Goal: Task Accomplishment & Management: Complete application form

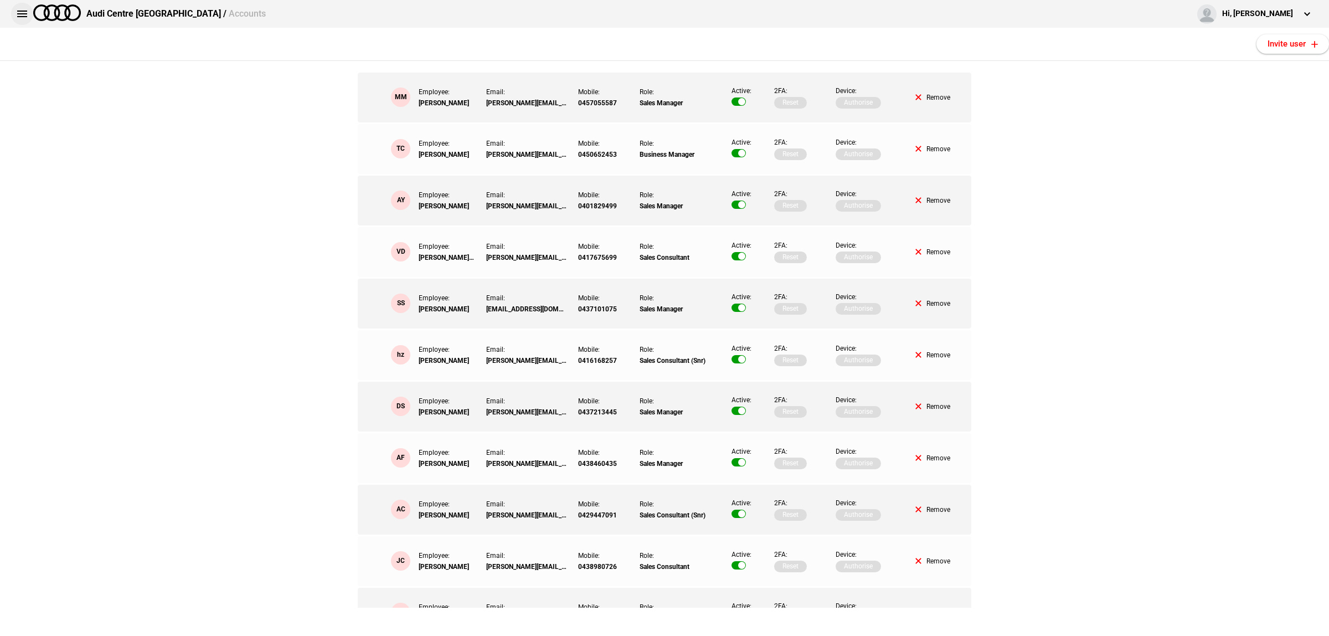
click at [25, 20] on button at bounding box center [22, 14] width 22 height 22
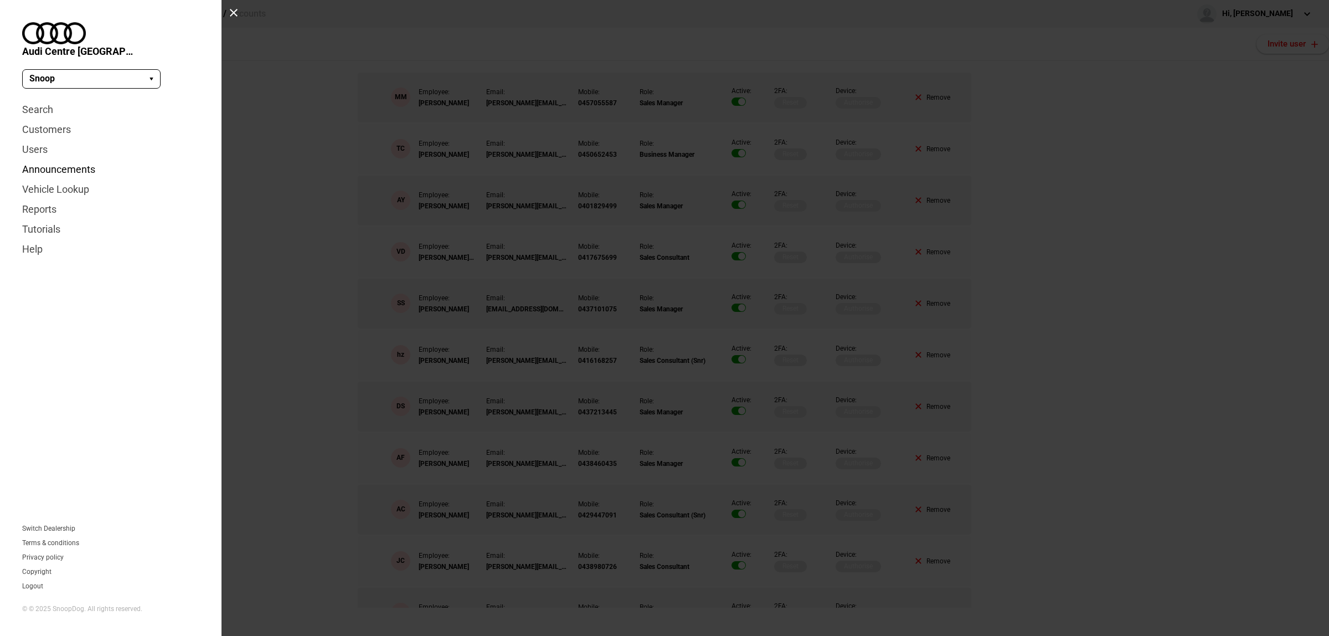
click at [53, 159] on link "Announcements" at bounding box center [110, 169] width 177 height 20
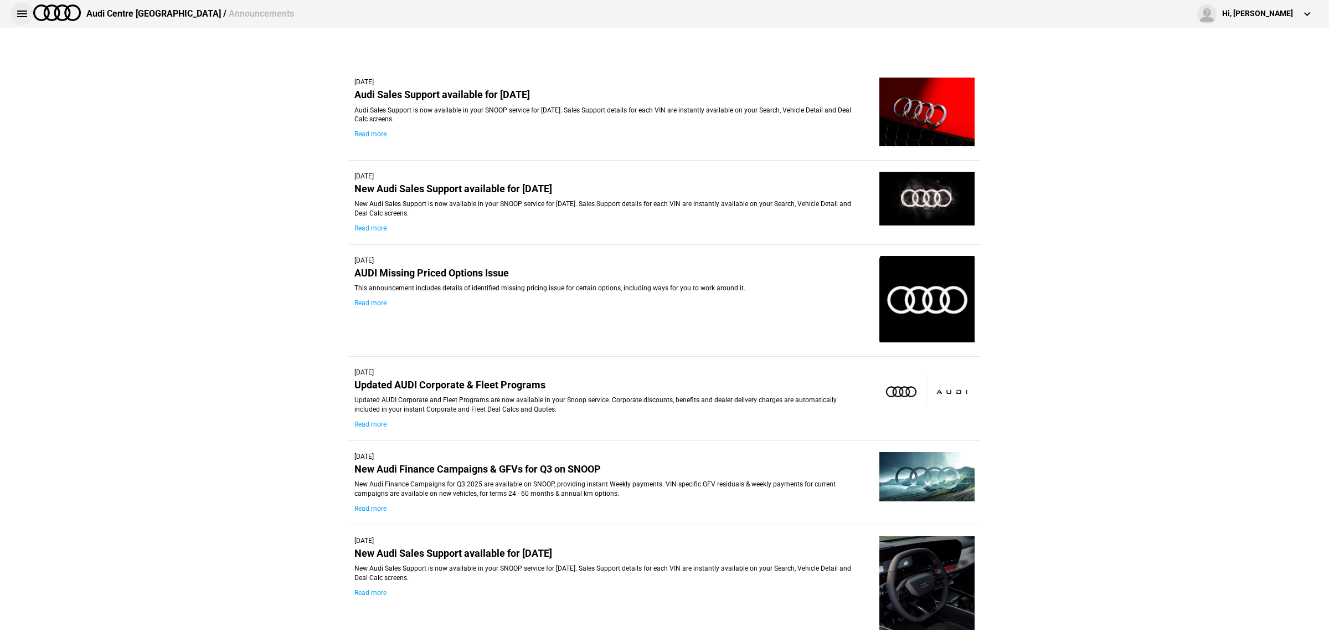
click at [17, 9] on button at bounding box center [22, 14] width 22 height 22
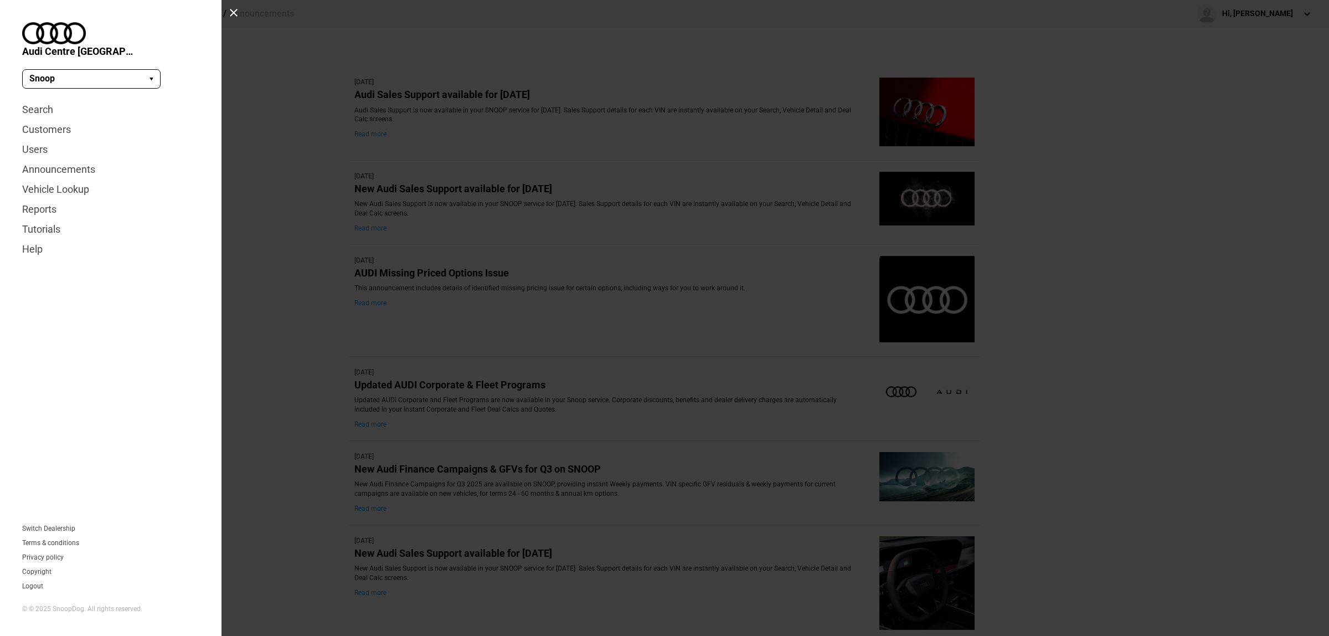
click at [236, 9] on div at bounding box center [233, 12] width 9 height 9
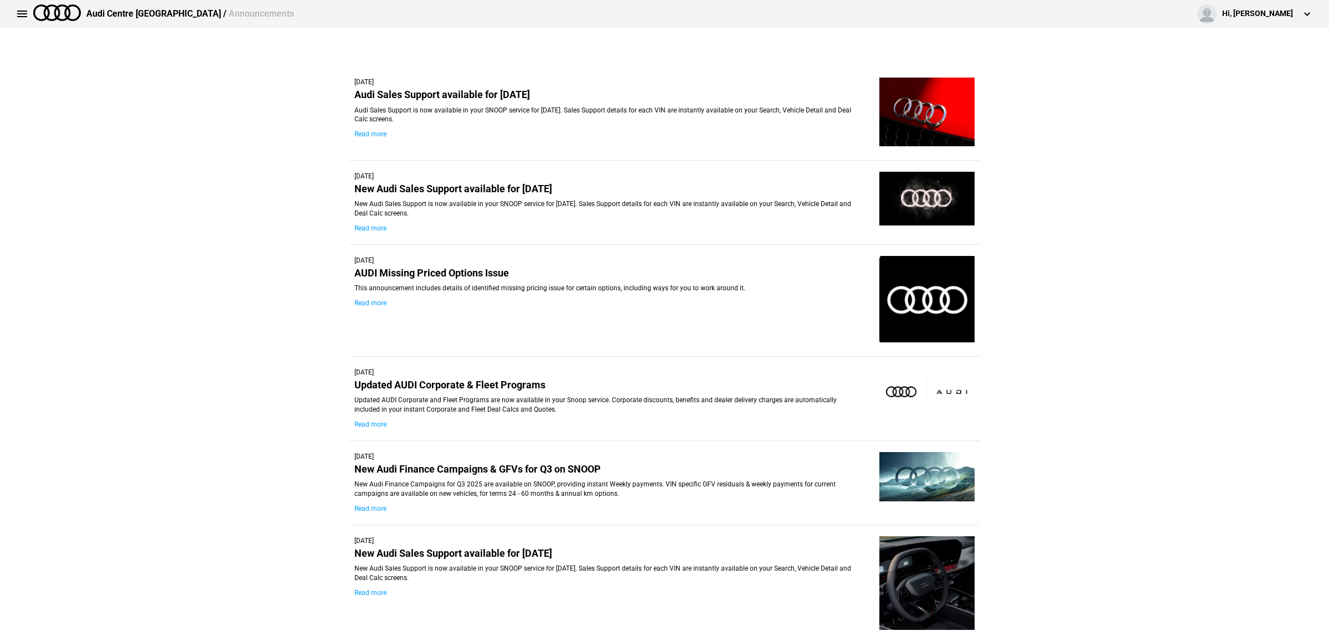
click at [115, 14] on div "Audi Centre Sydney / Announcements" at bounding box center [190, 14] width 208 height 12
click at [1261, 17] on div "Hi, [PERSON_NAME]" at bounding box center [1257, 13] width 71 height 11
click at [1302, 11] on button at bounding box center [1307, 14] width 22 height 22
click at [1209, 11] on div "Audi Centre Sydney / Announcements Hi, Matt Mackay Edit profile Logout" at bounding box center [664, 14] width 1329 height 28
click at [1264, 12] on div "Hi, [PERSON_NAME]" at bounding box center [1257, 13] width 71 height 11
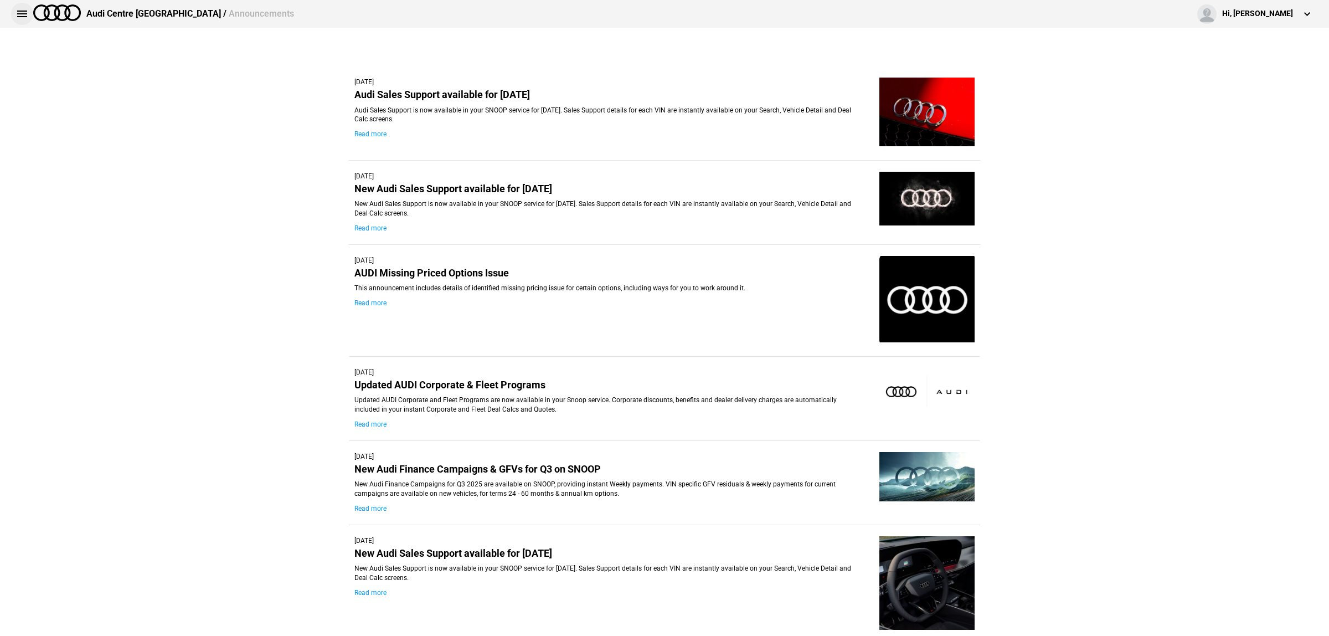
click at [22, 14] on button at bounding box center [22, 14] width 22 height 22
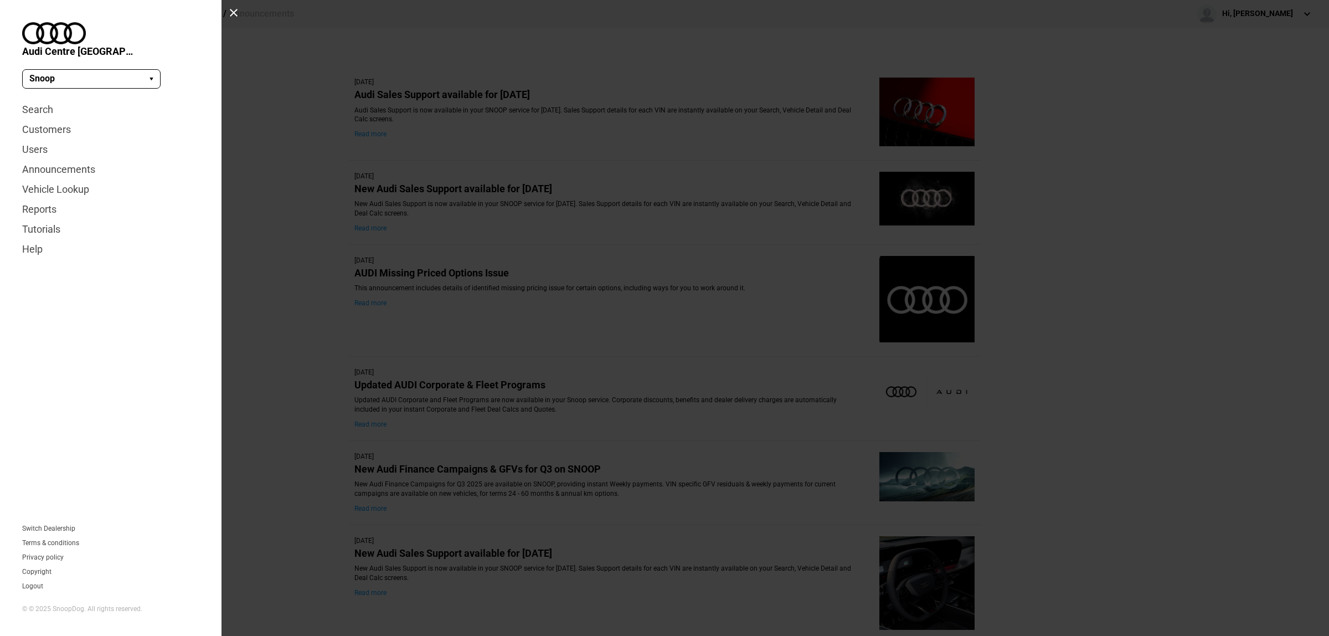
click at [56, 69] on div "Snoop Snoop Web App" at bounding box center [91, 78] width 138 height 19
click at [73, 69] on div "Snoop Snoop Web App" at bounding box center [91, 78] width 138 height 19
click at [34, 140] on link "Users" at bounding box center [110, 150] width 177 height 20
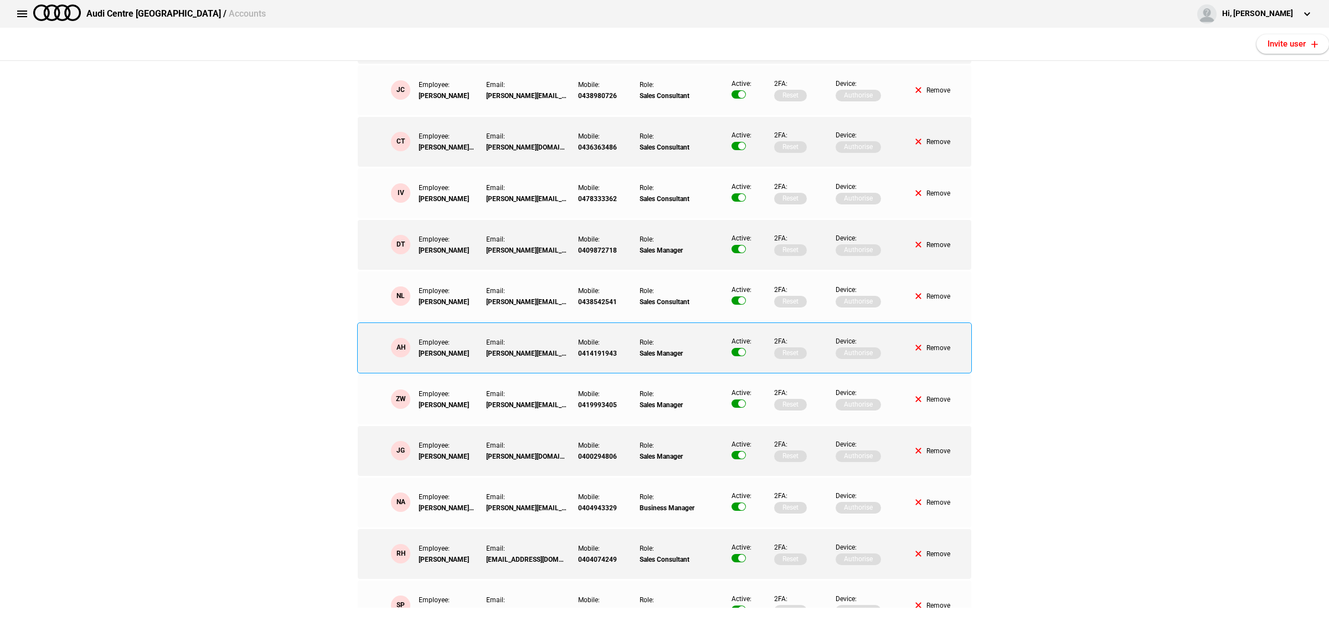
scroll to position [485, 0]
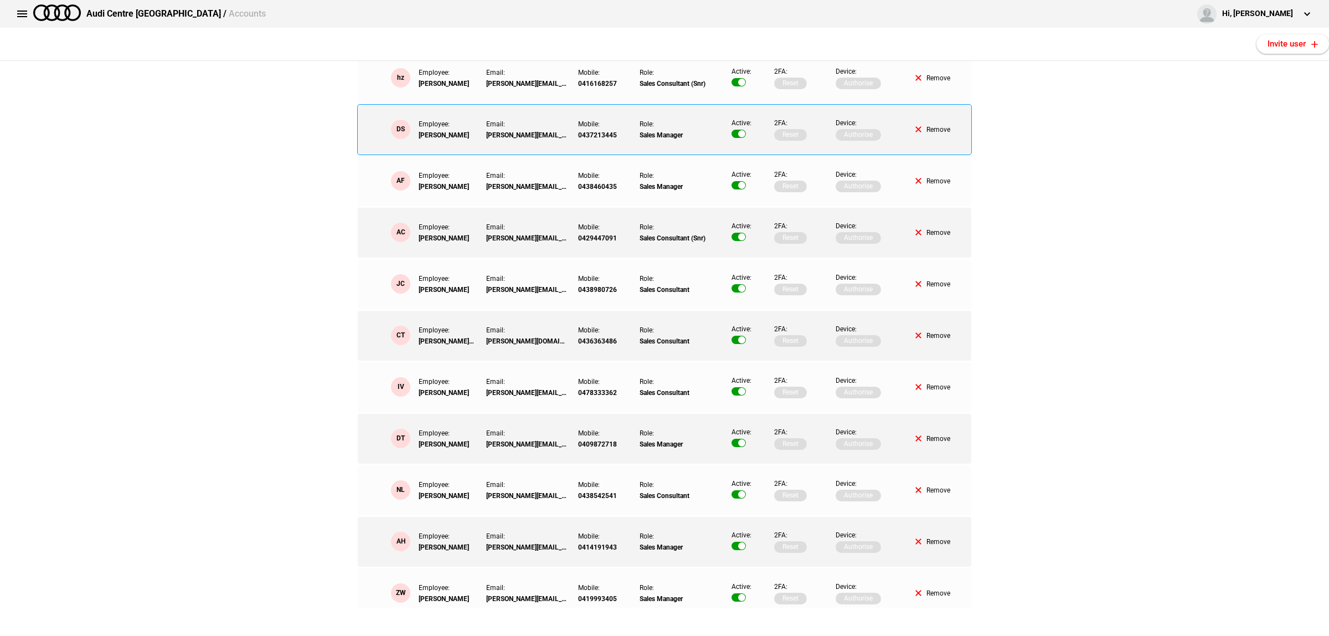
scroll to position [346, 0]
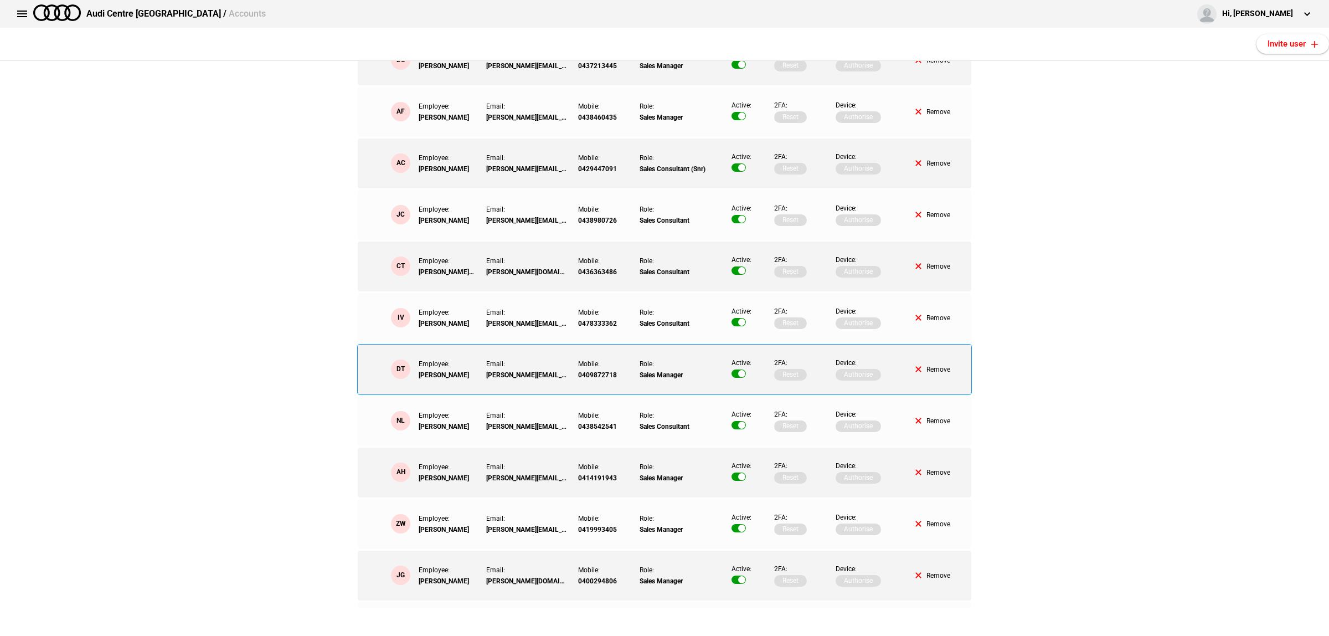
click at [807, 382] on div "2FA: Reset" at bounding box center [799, 369] width 61 height 50
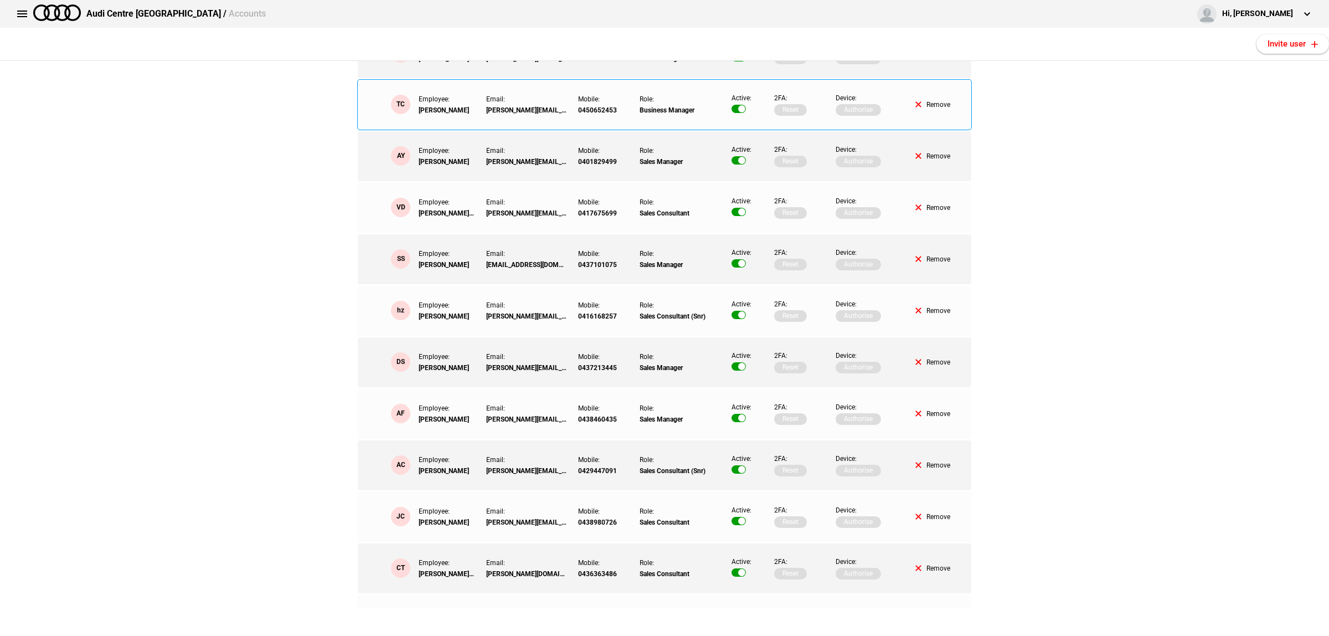
scroll to position [0, 0]
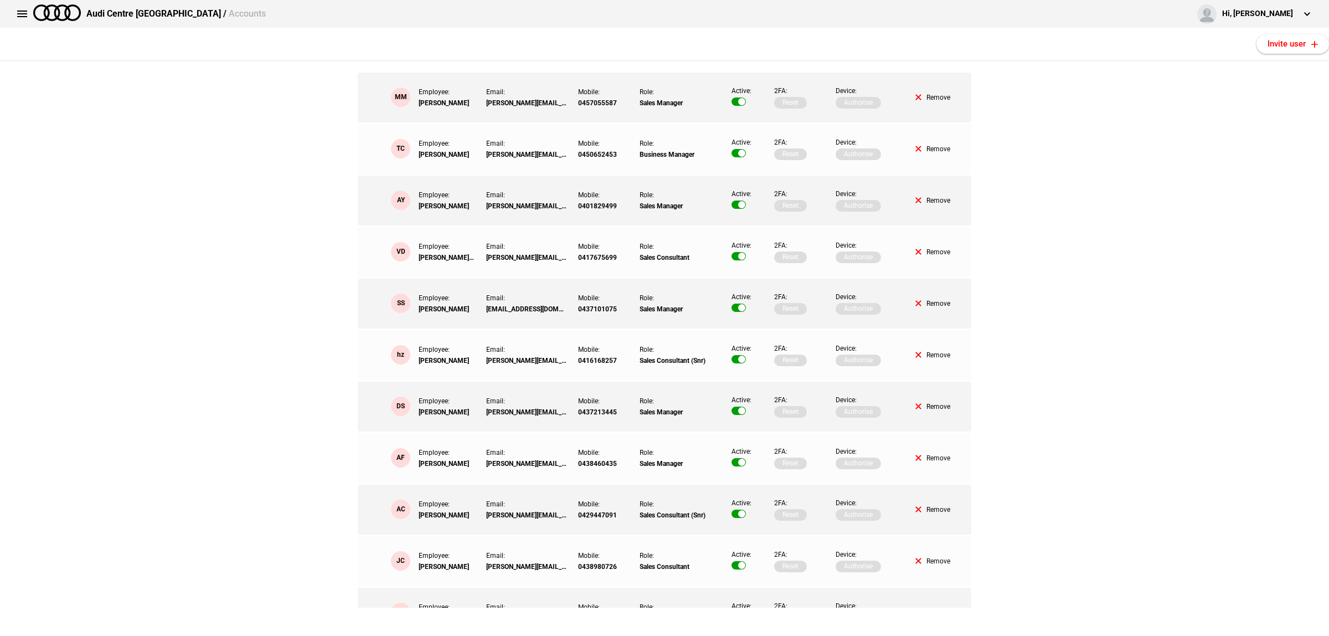
click at [98, 9] on div "Audi Centre [GEOGRAPHIC_DATA] / Accounts" at bounding box center [175, 14] width 179 height 12
click at [229, 13] on span "Accounts" at bounding box center [247, 13] width 37 height 11
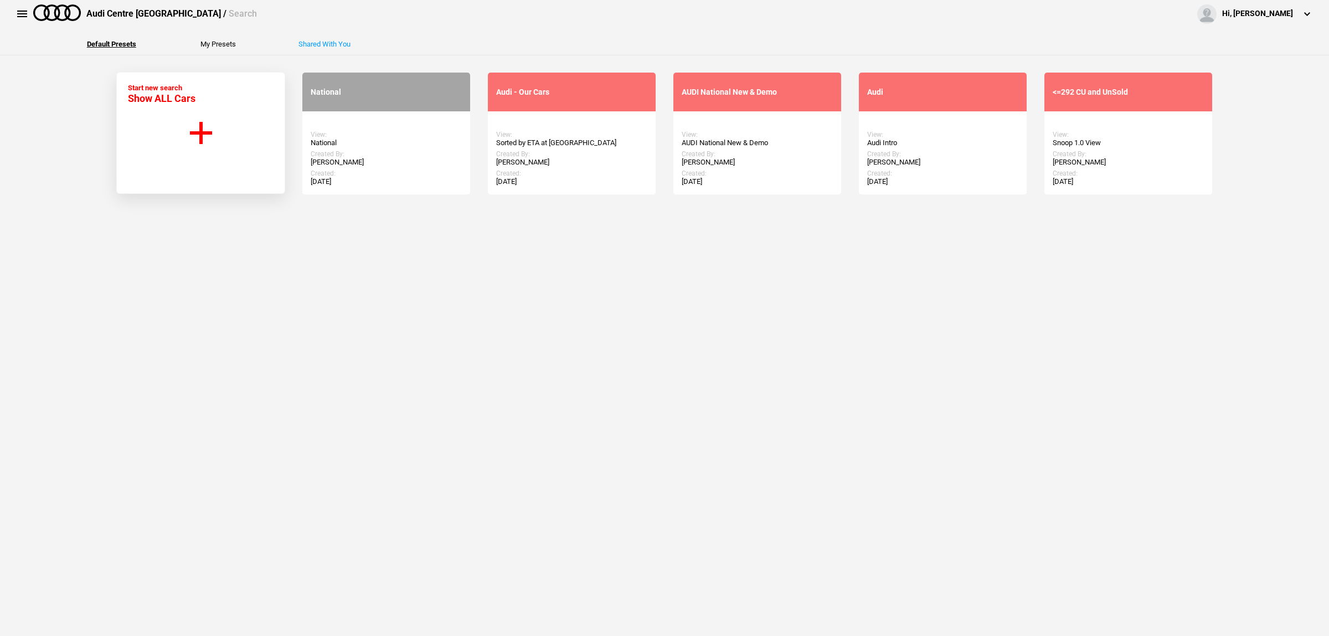
click at [325, 44] on button "Shared With You" at bounding box center [324, 43] width 52 height 7
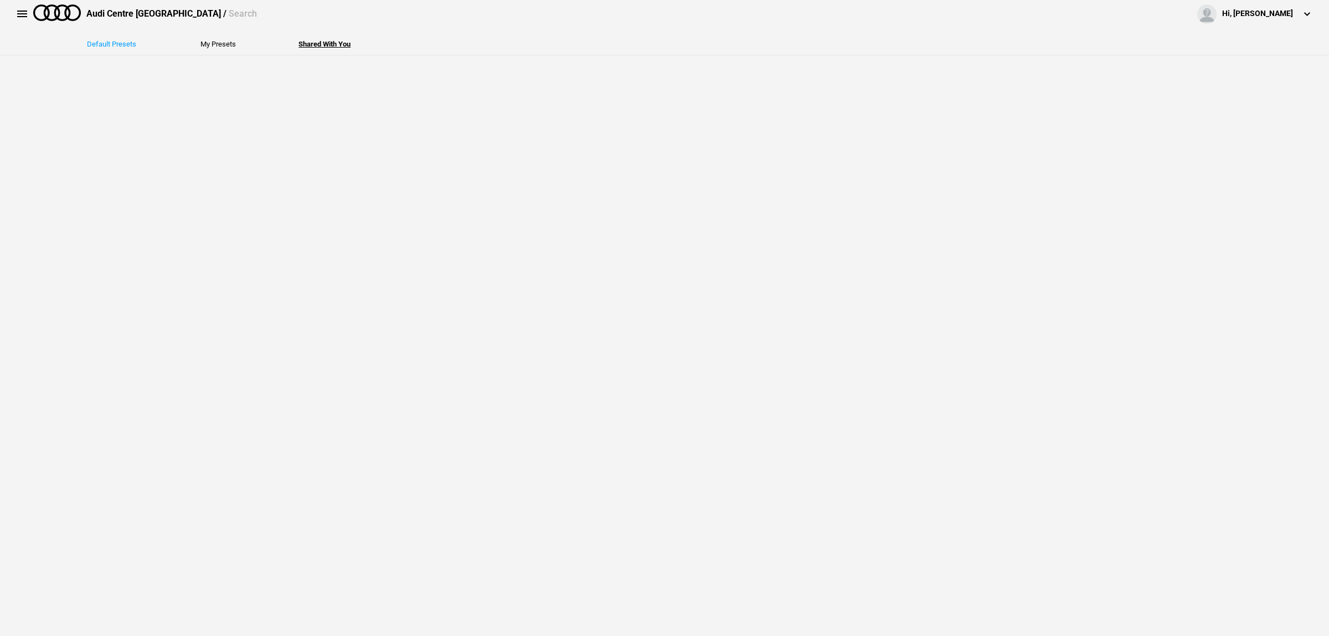
click at [112, 47] on button "Default Presets" at bounding box center [111, 43] width 49 height 7
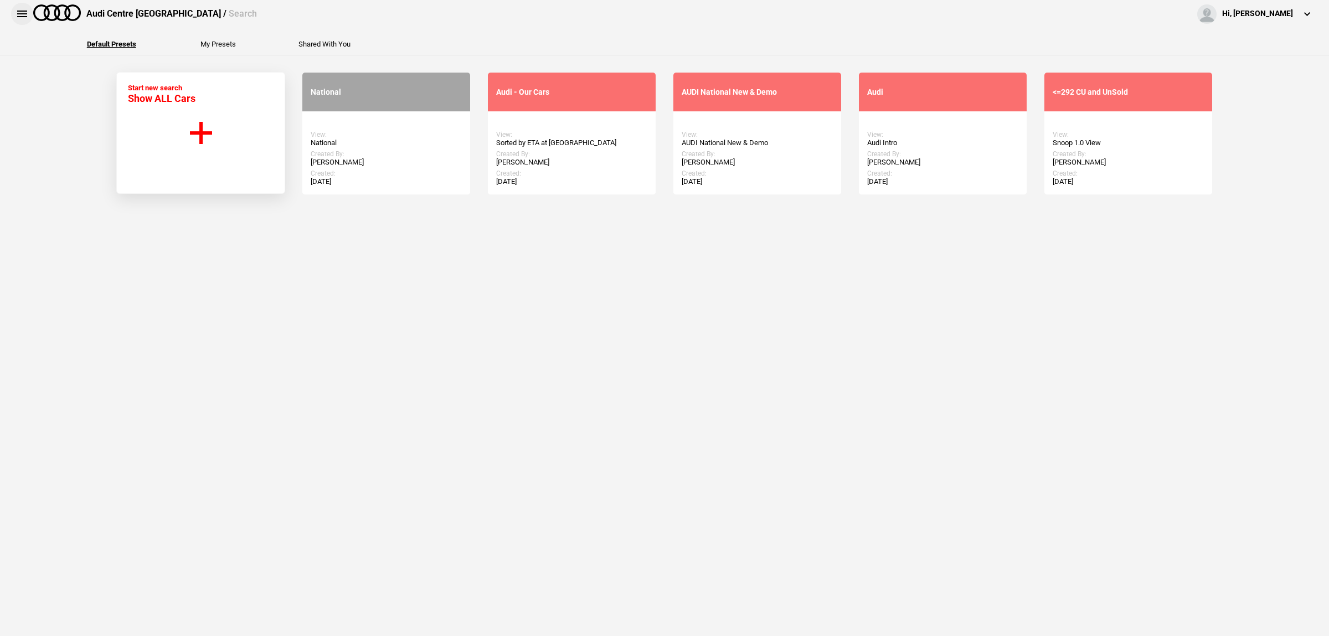
click at [22, 17] on button at bounding box center [22, 14] width 22 height 22
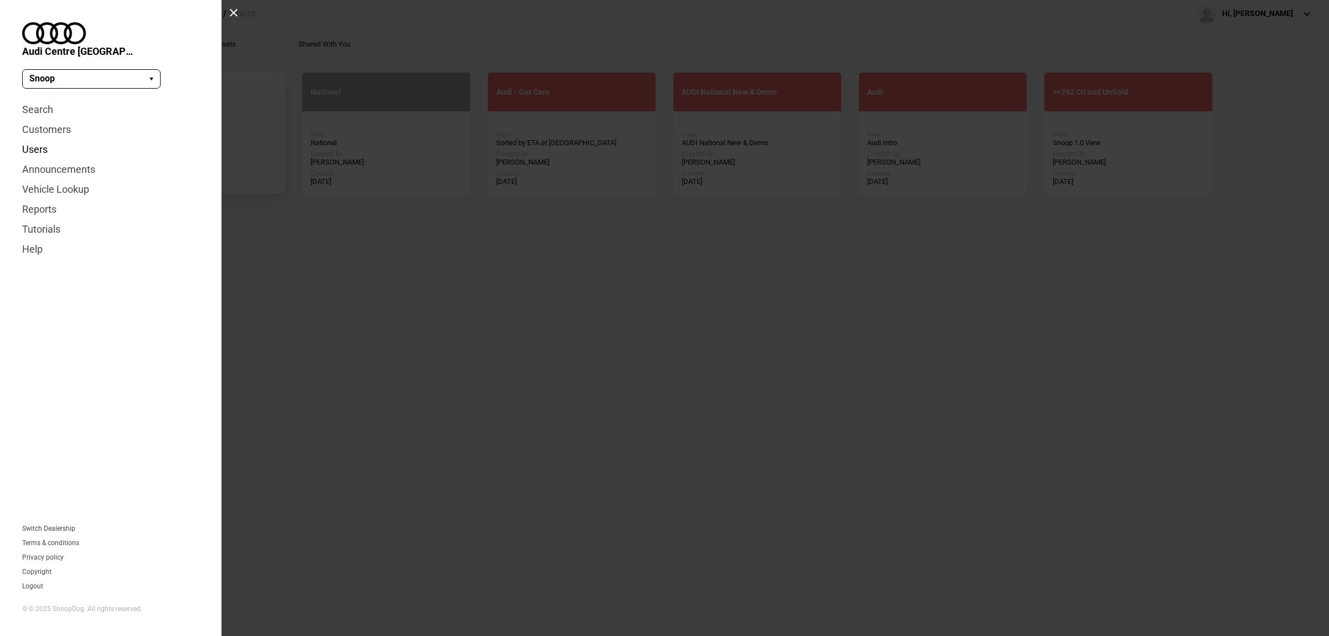
click at [44, 140] on link "Users" at bounding box center [110, 150] width 177 height 20
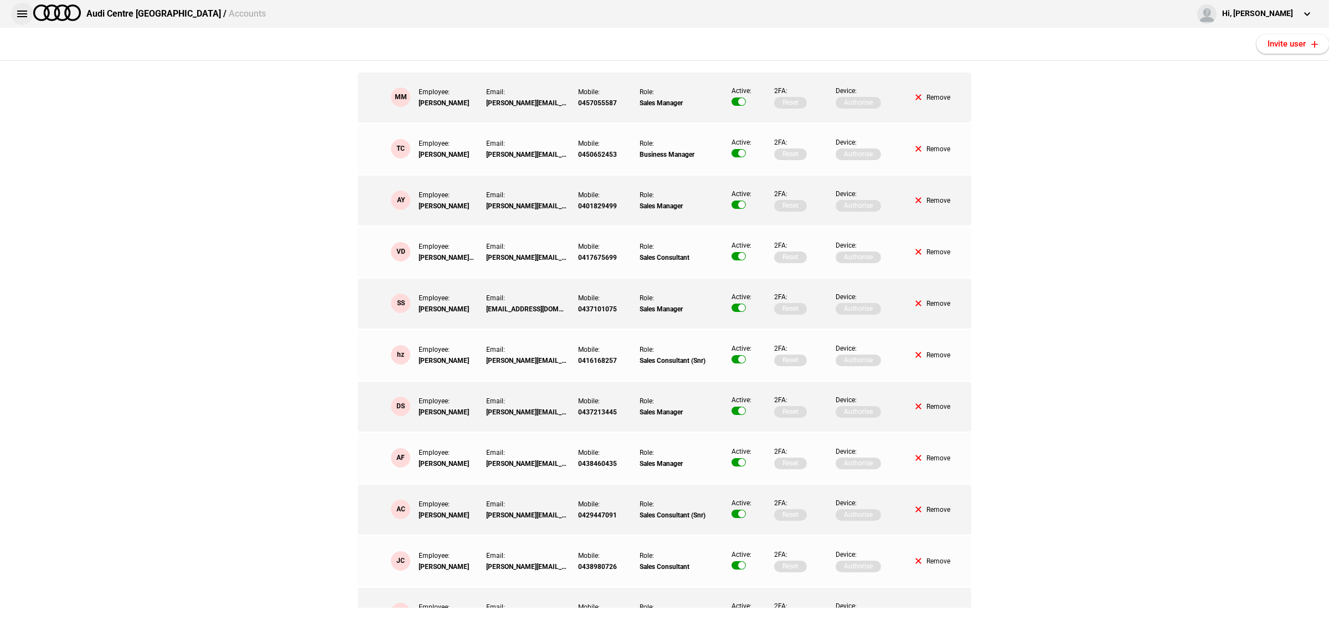
click at [23, 16] on button at bounding box center [22, 14] width 22 height 22
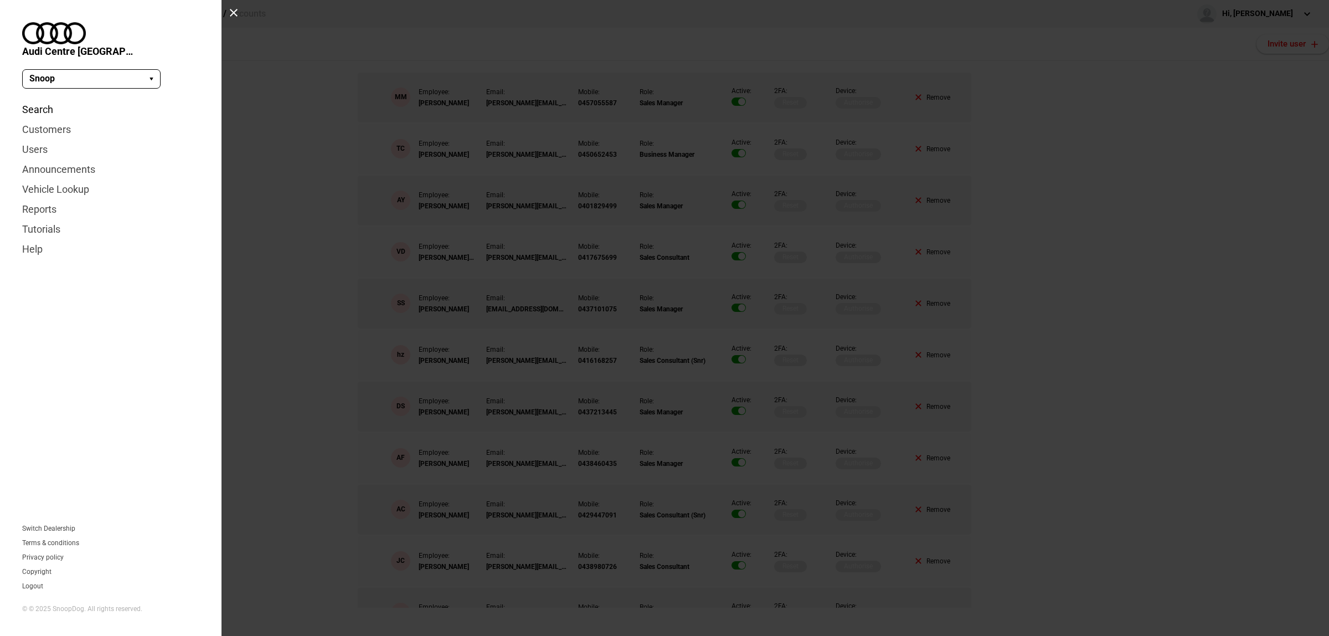
click at [43, 100] on link "Search" at bounding box center [110, 110] width 177 height 20
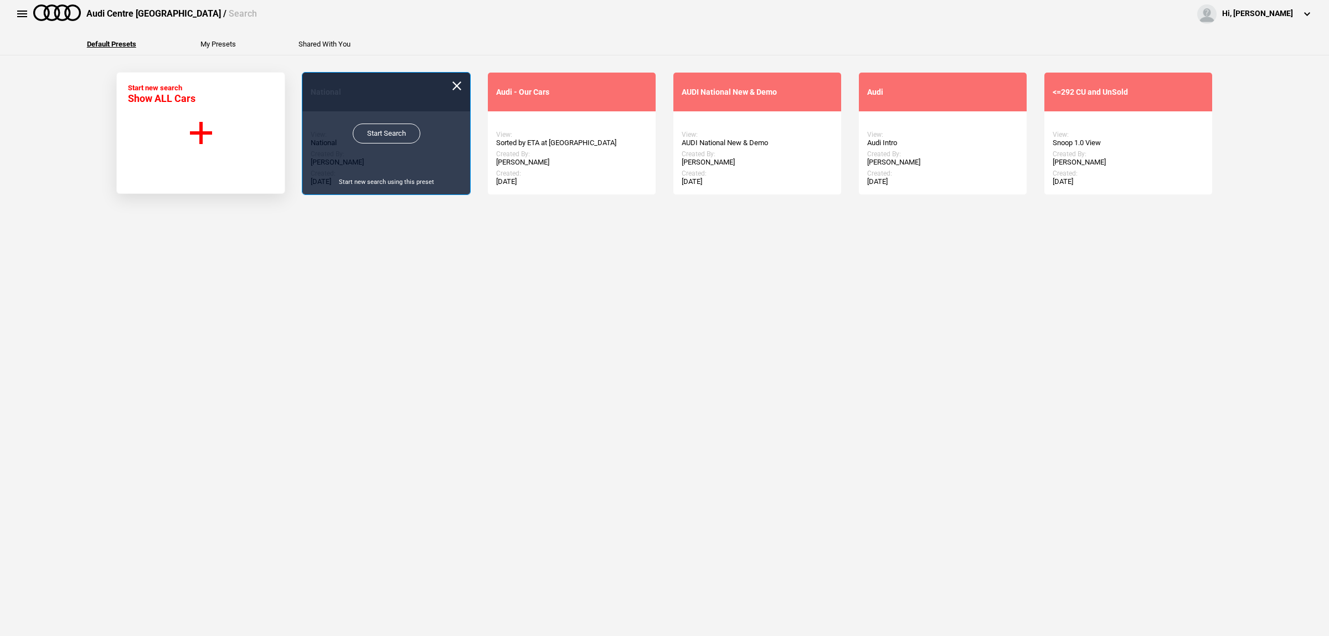
click at [380, 136] on link "Start Search" at bounding box center [387, 133] width 68 height 20
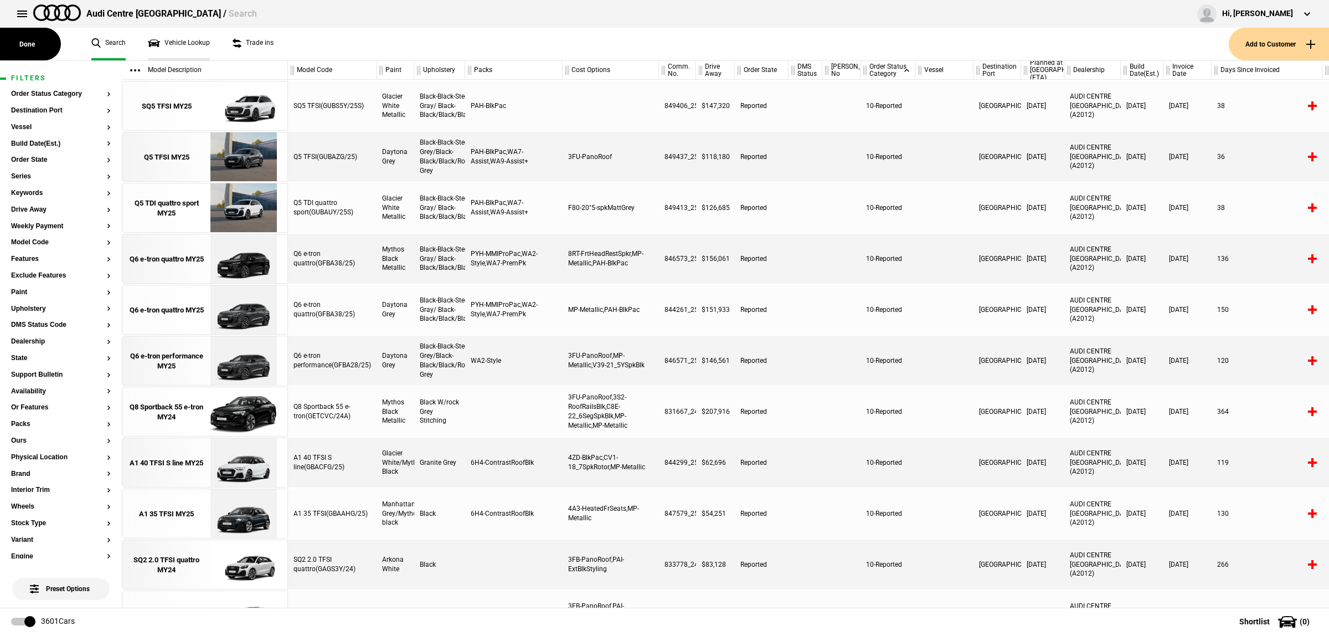
click at [187, 48] on link "Vehicle Lookup" at bounding box center [179, 44] width 62 height 33
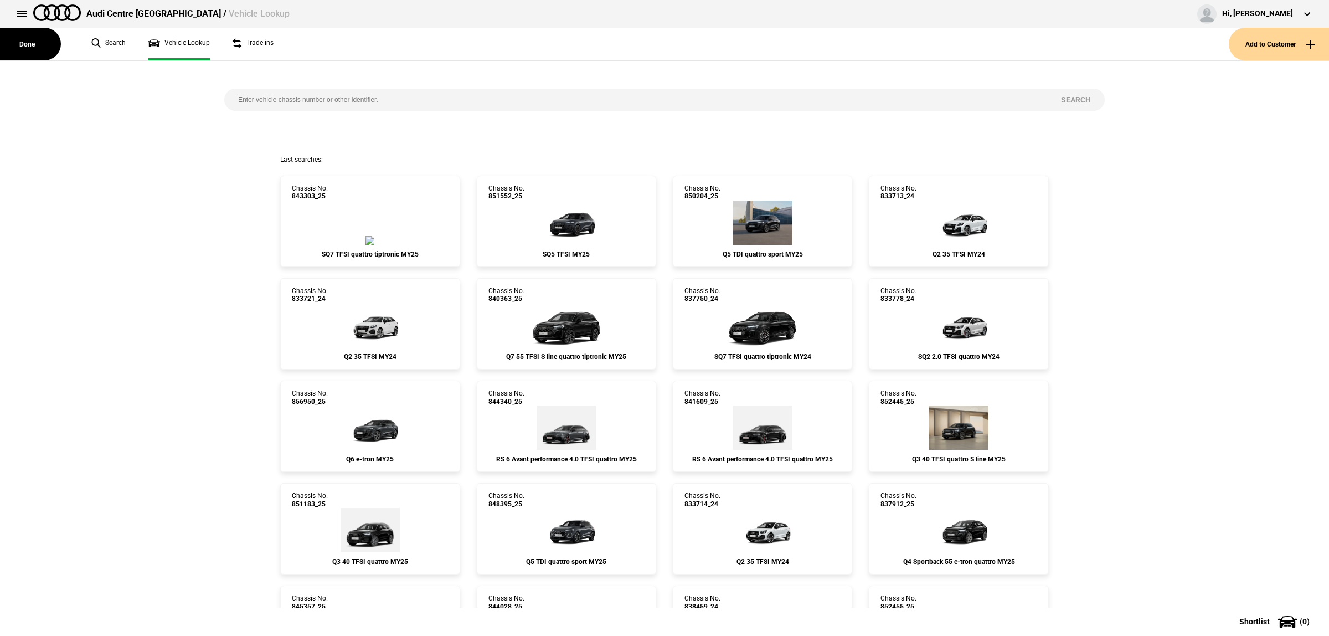
click at [316, 105] on input "search" at bounding box center [635, 100] width 823 height 22
click at [374, 100] on input "search" at bounding box center [635, 100] width 823 height 22
paste input "851121"
type input "851121"
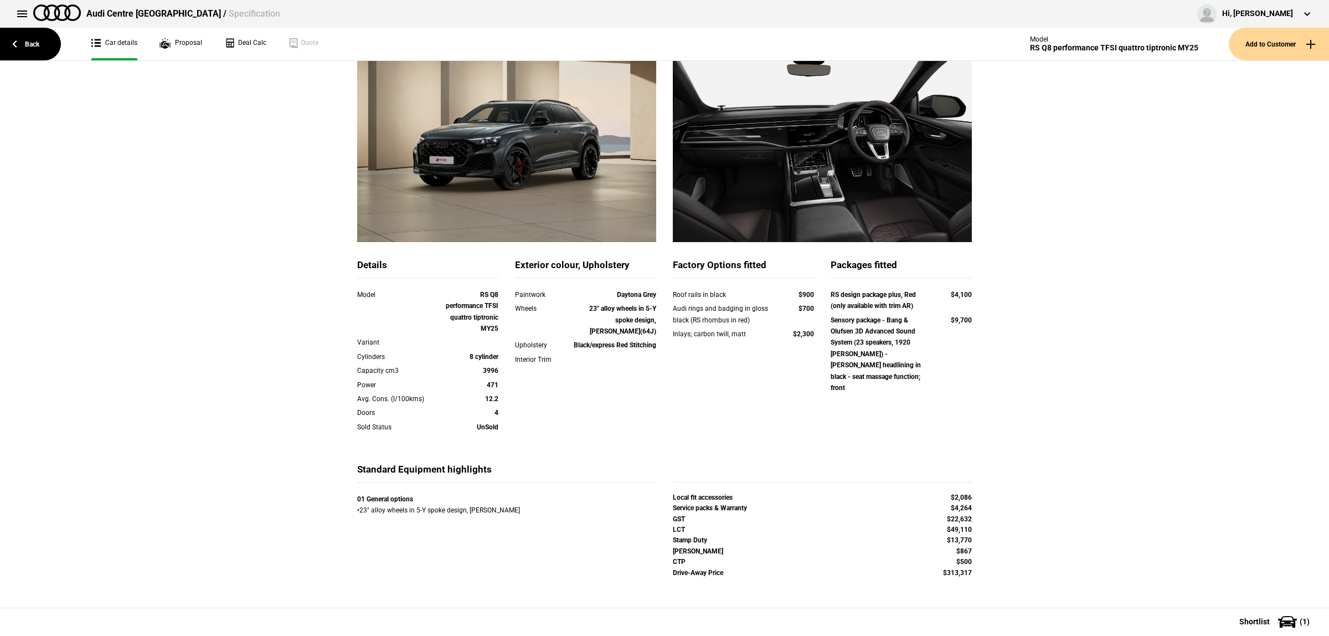
scroll to position [106, 0]
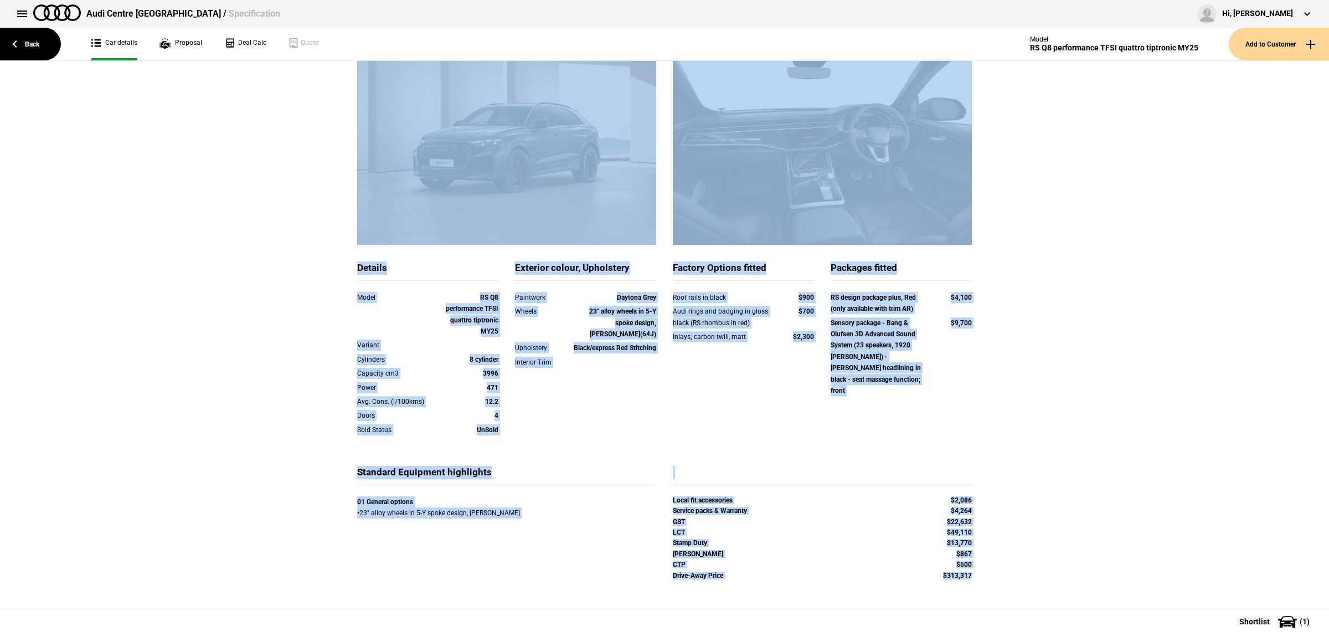
drag, startPoint x: 976, startPoint y: 594, endPoint x: 334, endPoint y: 167, distance: 771.0
click at [334, 167] on div "Details Model RS Q8 performance TFSI quattro tiptronic MY25 Variant Cylinders 8…" at bounding box center [664, 314] width 1329 height 589
copy div "Details Model RS Q8 performance TFSI quattro tiptronic MY25 Variant Cylinders 8…"
click at [1106, 451] on div "Details Model RS Q8 performance TFSI quattro tiptronic MY25 Variant Cylinders 8…" at bounding box center [664, 314] width 1329 height 589
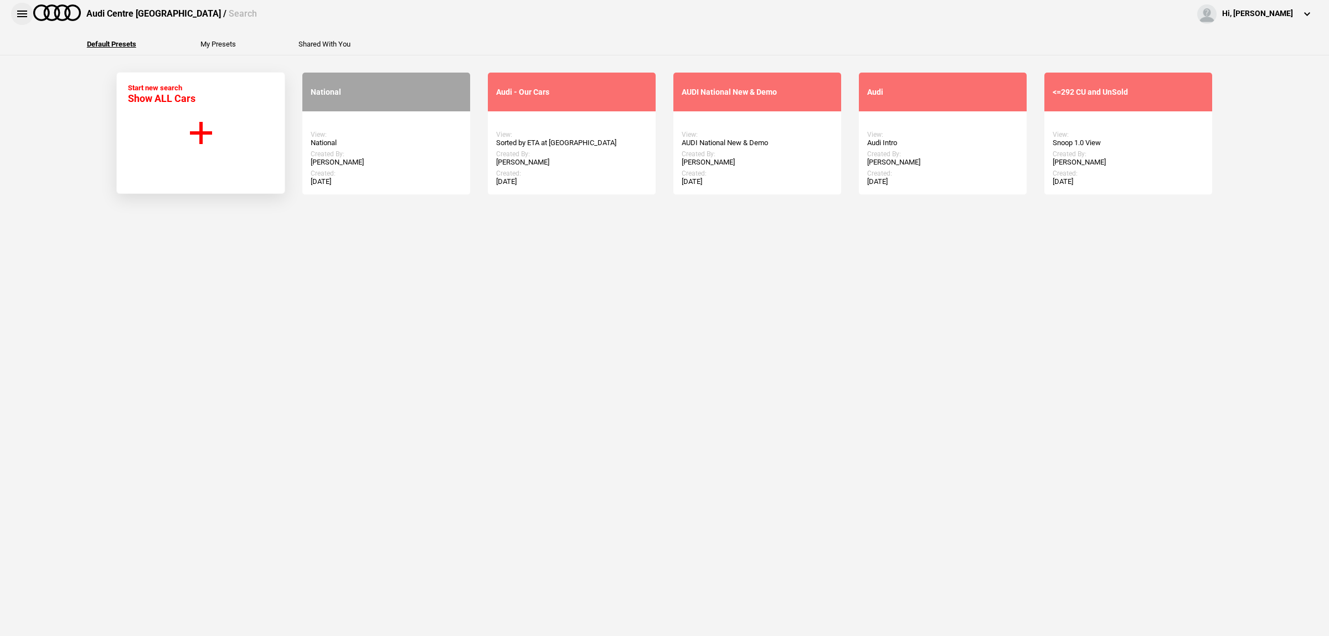
click at [28, 14] on button at bounding box center [22, 14] width 22 height 22
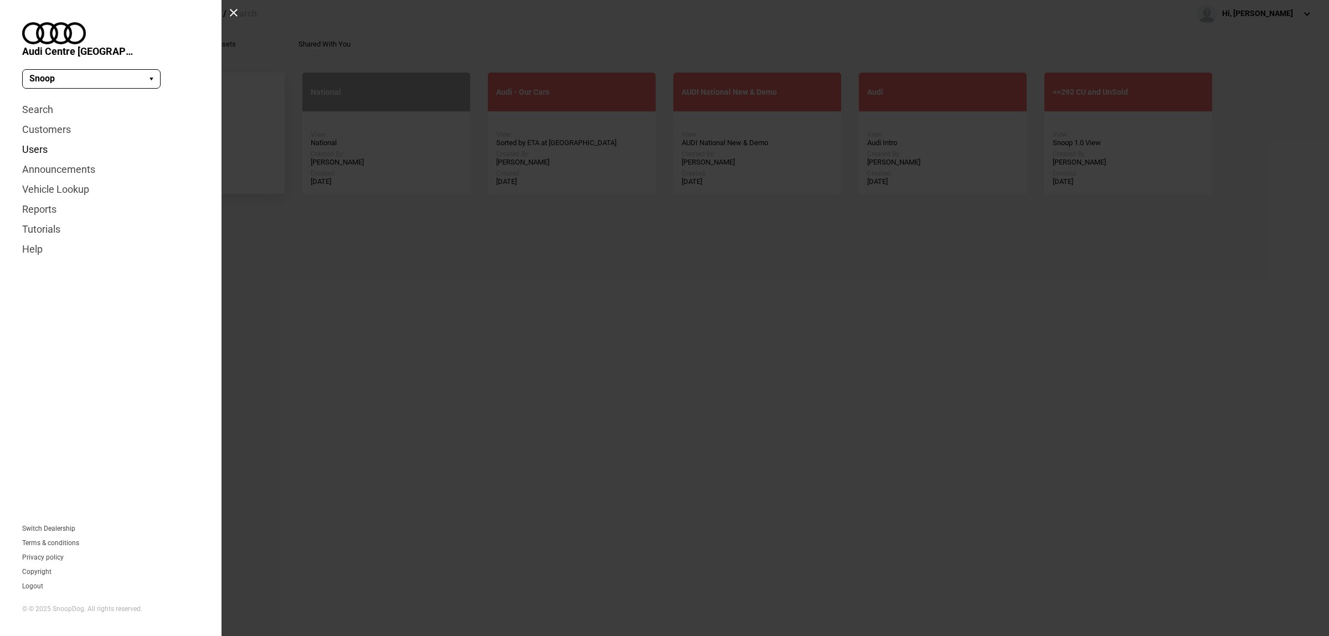
click at [45, 140] on link "Users" at bounding box center [110, 150] width 177 height 20
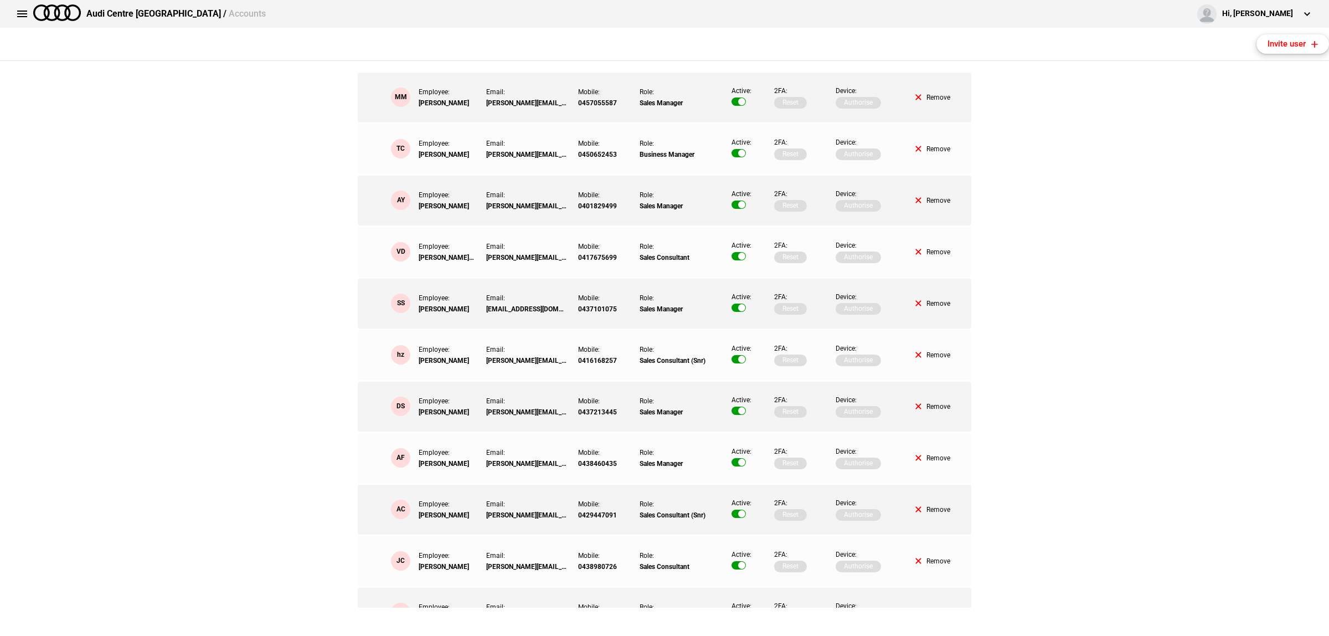
click at [1280, 50] on button "Invite user" at bounding box center [1292, 43] width 73 height 19
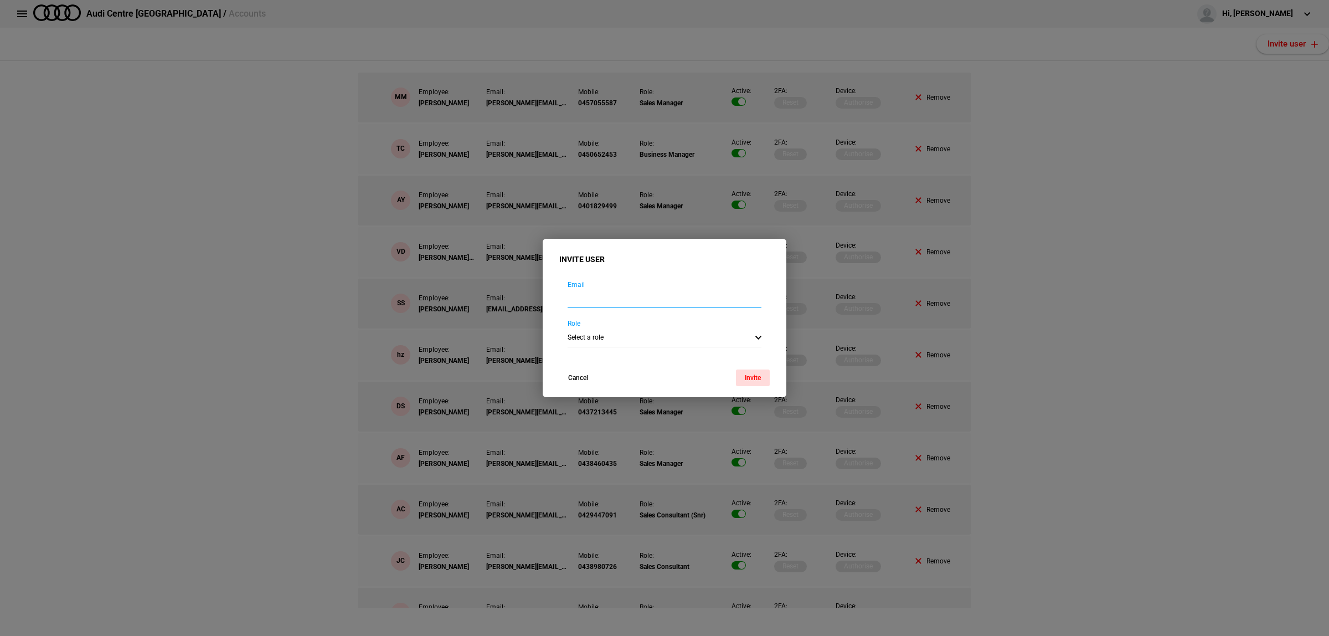
drag, startPoint x: 588, startPoint y: 294, endPoint x: 538, endPoint y: 297, distance: 50.5
click at [588, 294] on input "email" at bounding box center [665, 299] width 194 height 18
click at [632, 301] on input "email" at bounding box center [665, 299] width 194 height 18
paste input "jacob.bell@audicentresydney.com.au"
type input "jacob.bell@audicentresydney.com.au"
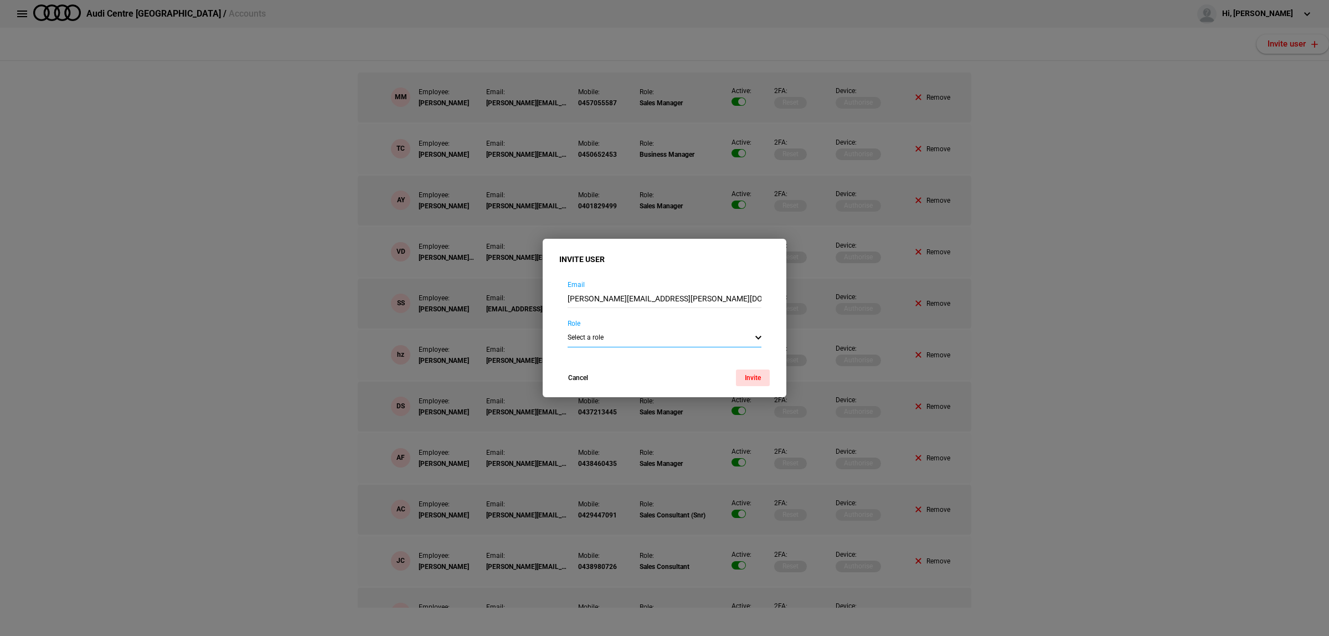
click at [684, 333] on select "Select a role Sales Manager Business Manager Sales Consultant (Snr) Sales Consu…" at bounding box center [665, 337] width 194 height 19
select select "5"
click at [568, 328] on select "Select a role Sales Manager Business Manager Sales Consultant (Snr) Sales Consu…" at bounding box center [665, 337] width 194 height 19
click at [755, 380] on button "Invite" at bounding box center [753, 377] width 34 height 17
